Goal: Check status: Check status

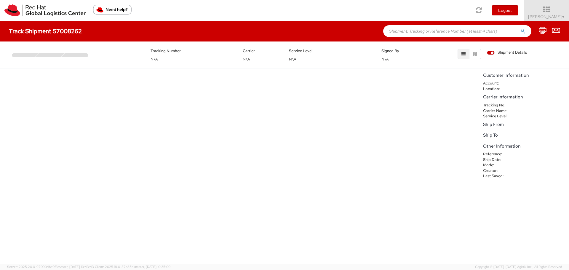
click at [65, 32] on h4 "Track Shipment 57008262" at bounding box center [45, 31] width 73 height 7
click at [59, 32] on h4 "Track Shipment 57008262" at bounding box center [45, 31] width 73 height 7
click at [432, 31] on input "text" at bounding box center [457, 31] width 148 height 12
paste input "56994108"
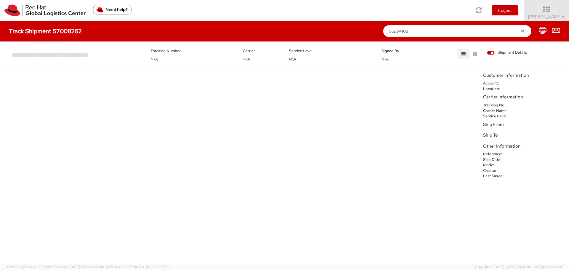
type input "56994108"
click at [520, 28] on button "submit" at bounding box center [522, 31] width 5 height 7
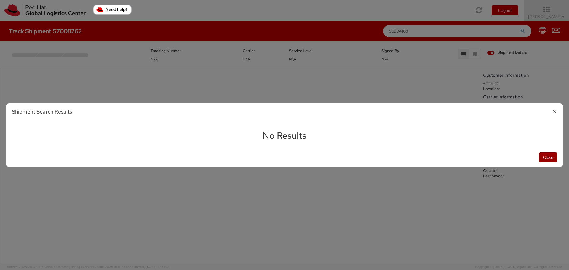
click at [555, 154] on button "Close" at bounding box center [548, 157] width 18 height 10
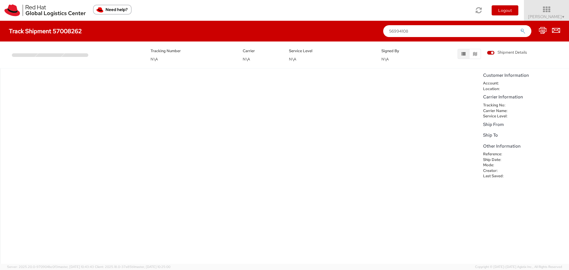
drag, startPoint x: 550, startPoint y: 156, endPoint x: 528, endPoint y: 136, distance: 30.2
click at [550, 156] on div at bounding box center [284, 135] width 569 height 270
click at [52, 12] on img at bounding box center [44, 10] width 81 height 12
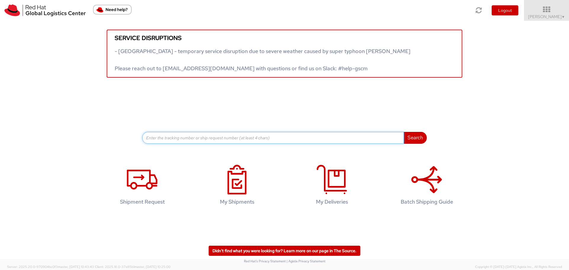
click at [209, 142] on input at bounding box center [273, 138] width 262 height 12
paste input "56994108"
type input "56994108"
click at [403, 132] on button "Search" at bounding box center [414, 138] width 23 height 12
